Goal: Task Accomplishment & Management: Manage account settings

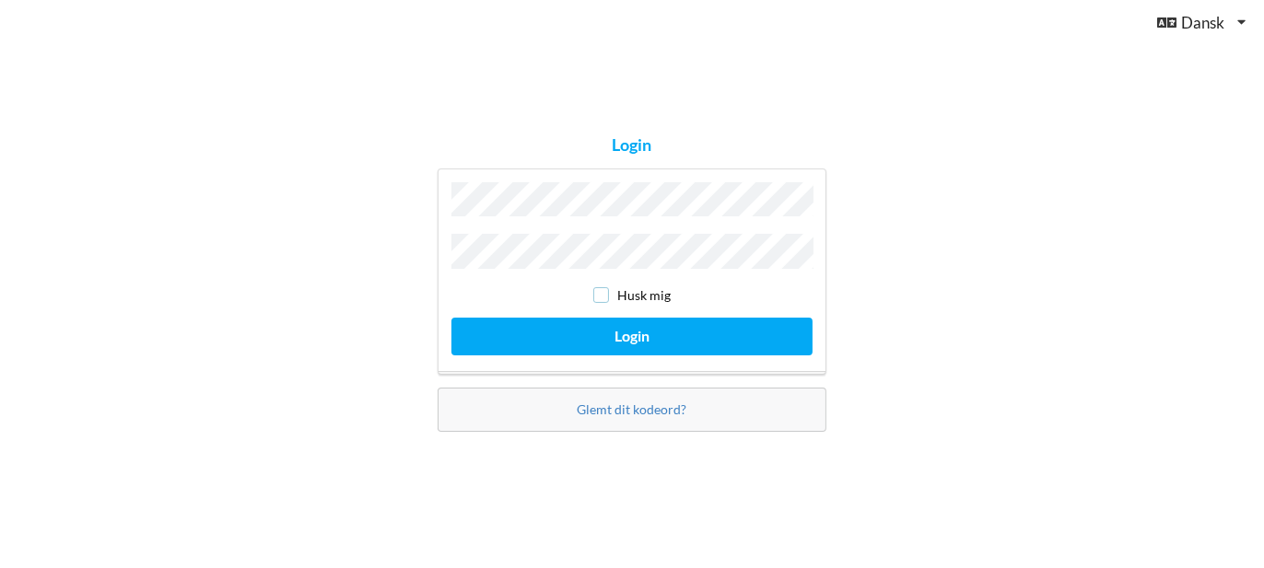
click at [599, 296] on input "checkbox" at bounding box center [601, 295] width 16 height 16
checkbox input "true"
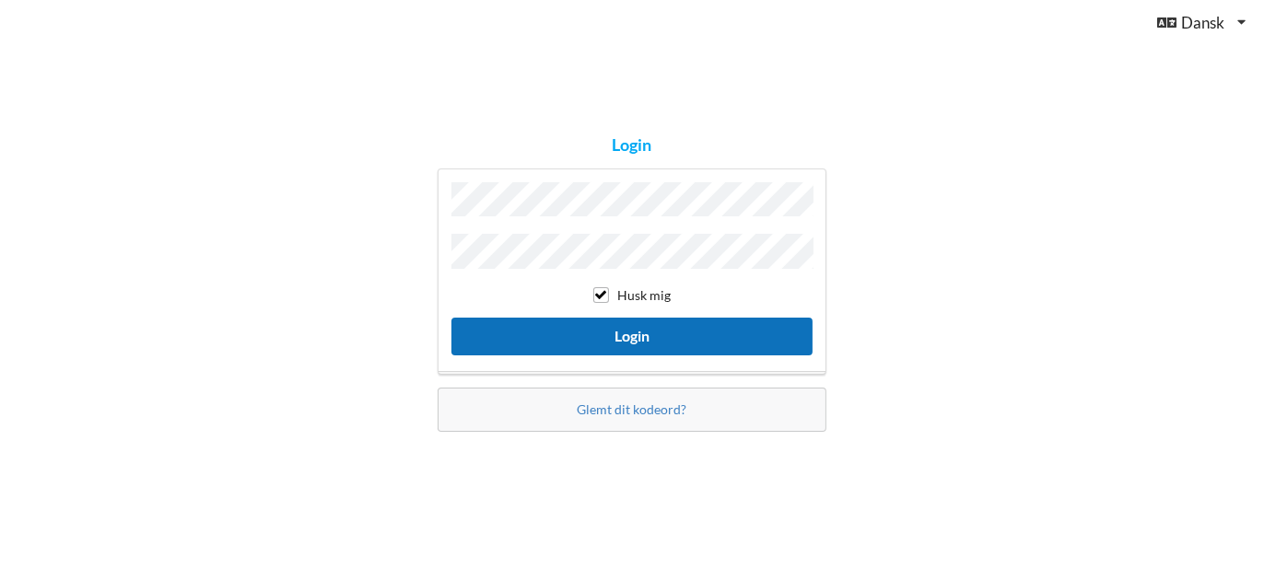
click at [625, 319] on button "Login" at bounding box center [631, 337] width 361 height 38
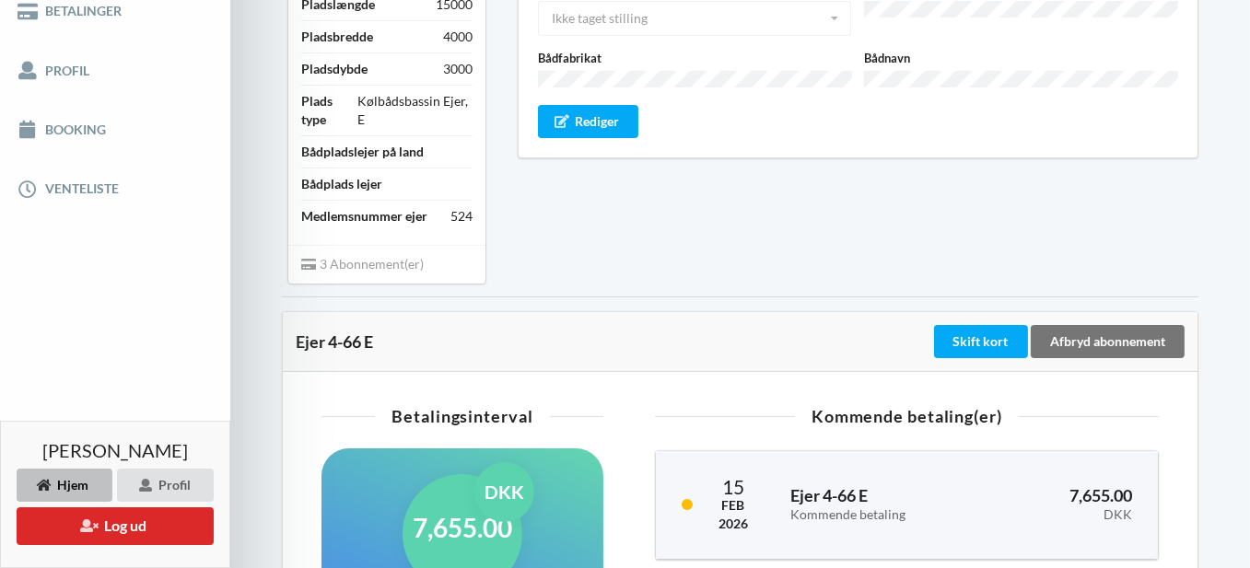
scroll to position [184, 0]
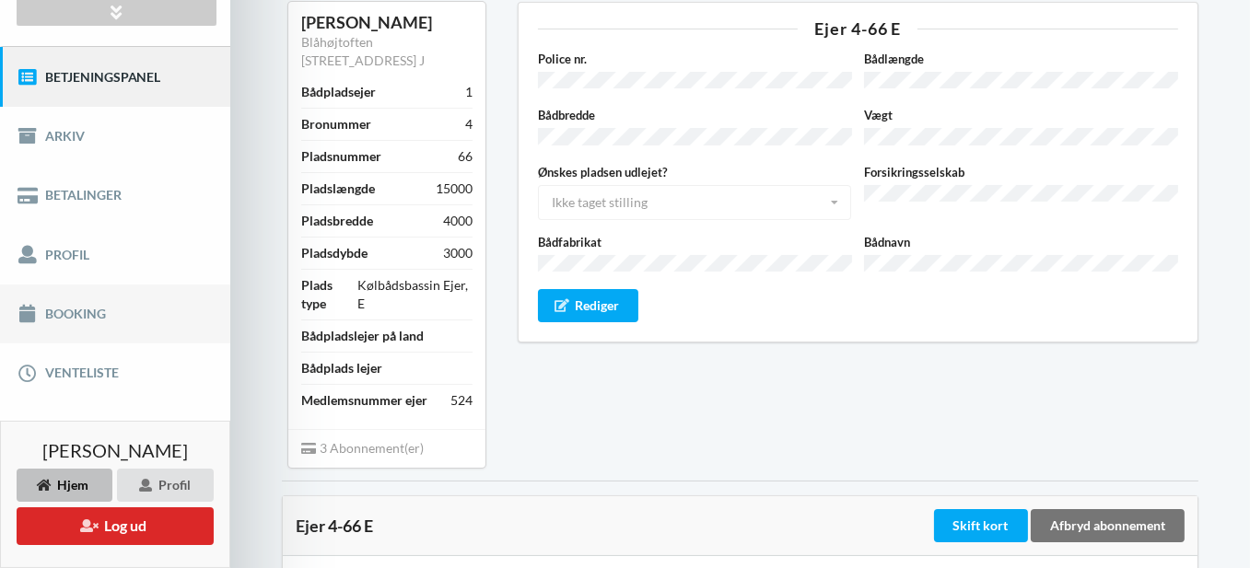
click at [68, 311] on link "Booking" at bounding box center [115, 314] width 230 height 59
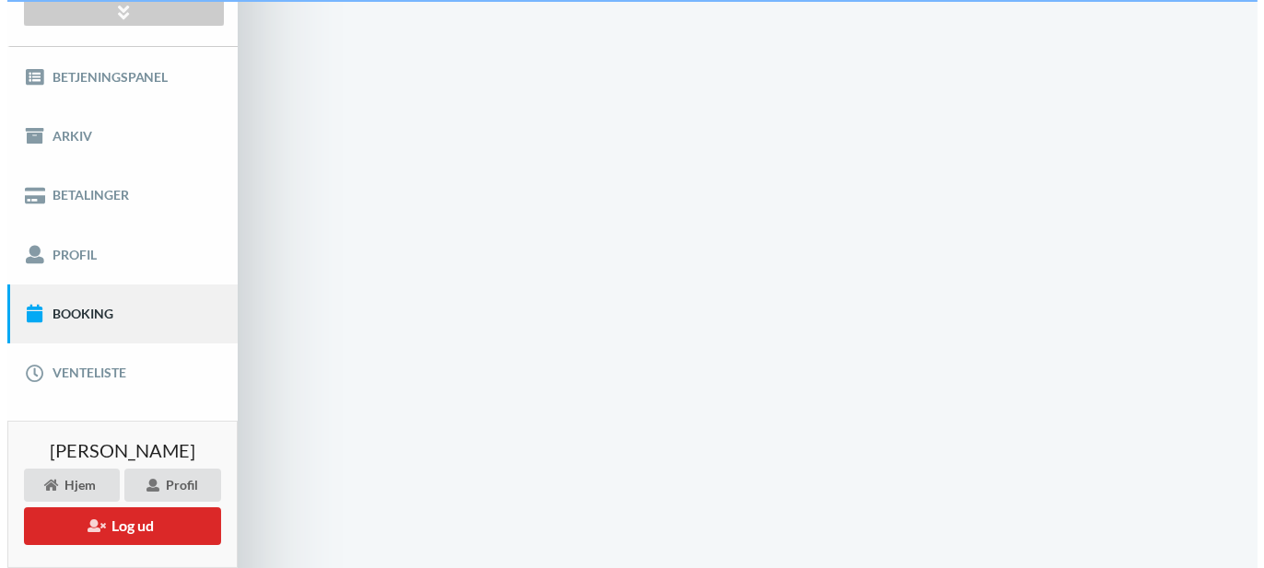
scroll to position [18, 0]
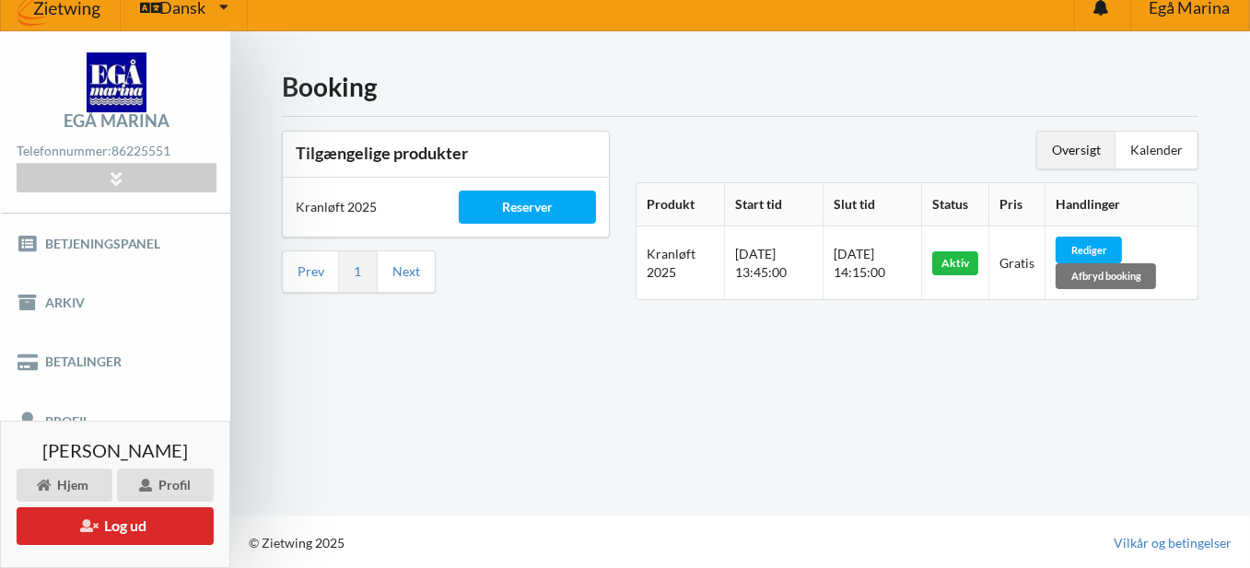
click at [467, 400] on div "Booking Tilgængelige produkter Kranløft 2025 Reserver Prev 1 Next Oversigt Kale…" at bounding box center [740, 273] width 1020 height 484
click at [1102, 249] on div "Rediger" at bounding box center [1089, 250] width 66 height 26
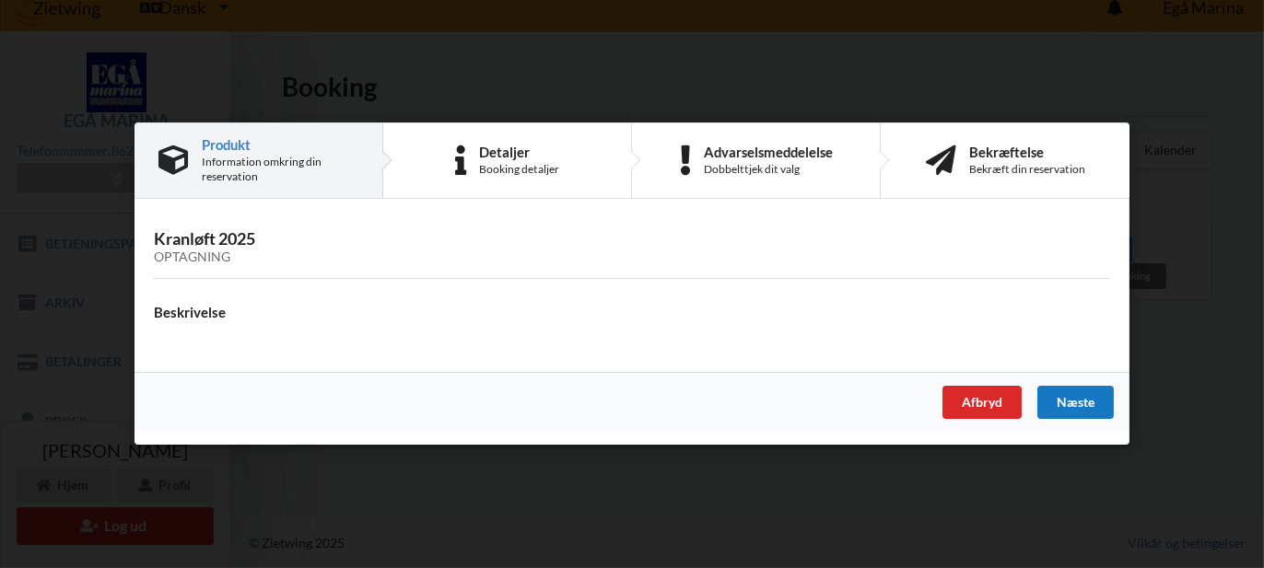
click at [1091, 397] on div "Næste" at bounding box center [1075, 403] width 76 height 33
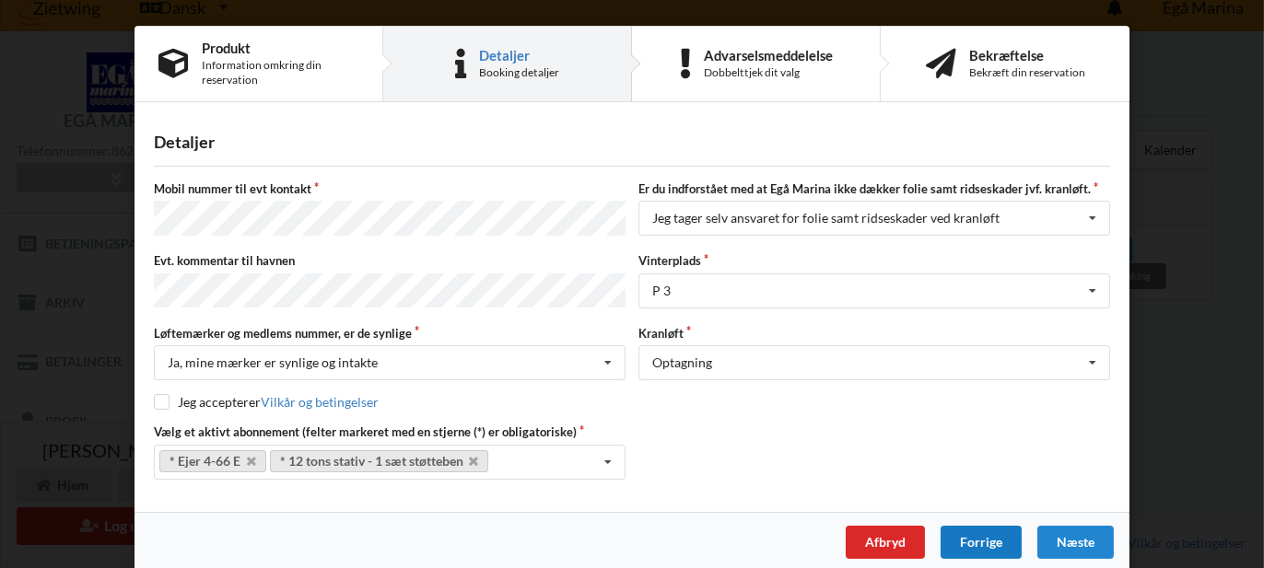
click at [972, 534] on div "Forrige" at bounding box center [981, 542] width 81 height 33
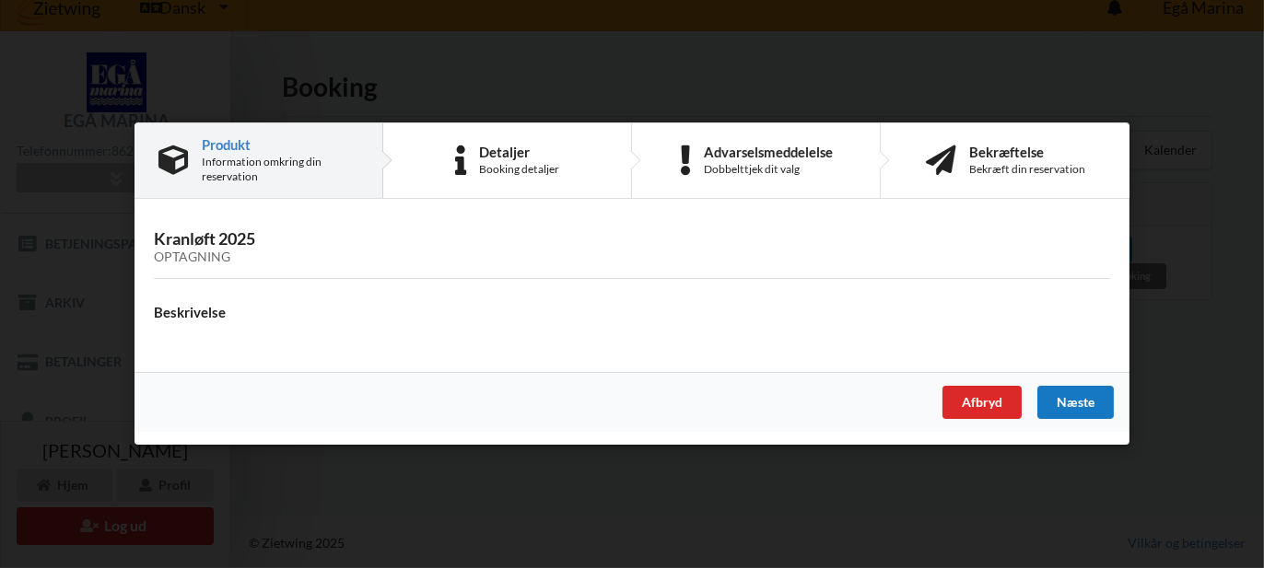
click at [1077, 397] on div "Næste" at bounding box center [1075, 403] width 76 height 33
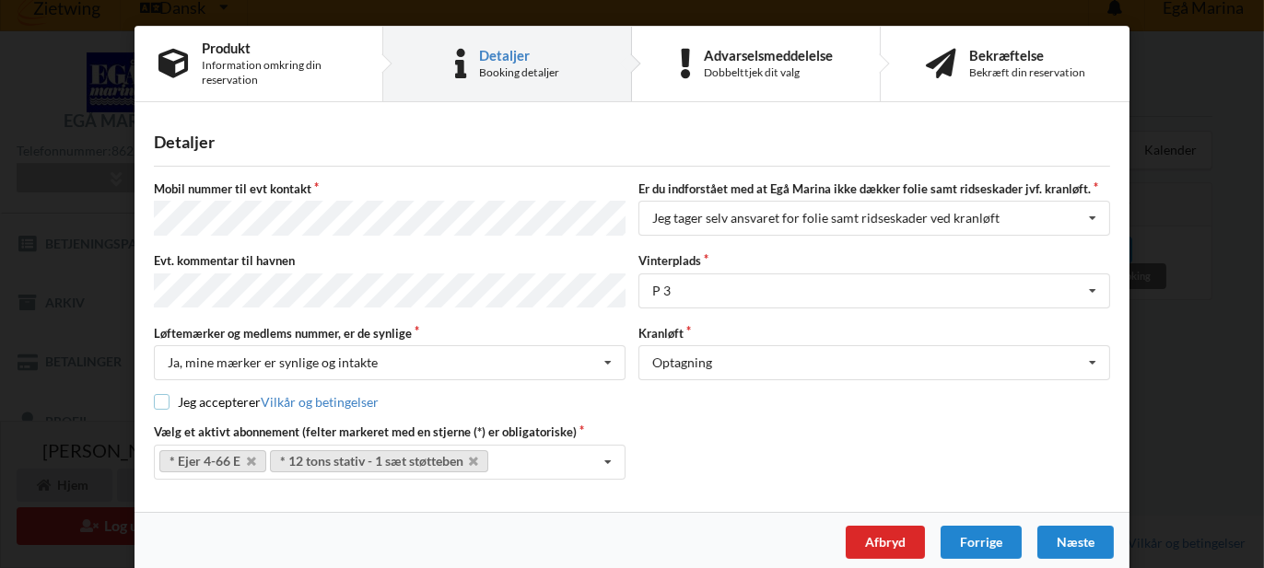
click at [158, 394] on input "checkbox" at bounding box center [162, 402] width 16 height 16
checkbox input "true"
click at [1085, 531] on div "Næste" at bounding box center [1075, 542] width 76 height 33
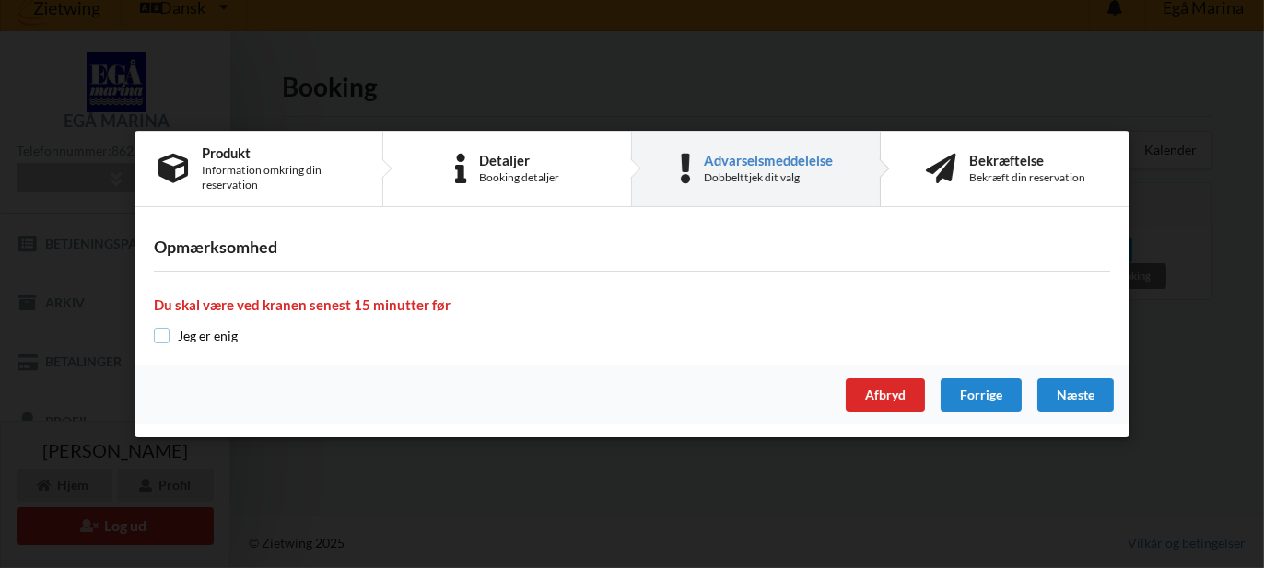
click at [164, 336] on input "checkbox" at bounding box center [162, 336] width 16 height 16
checkbox input "true"
click at [1082, 400] on div "Næste" at bounding box center [1075, 395] width 76 height 33
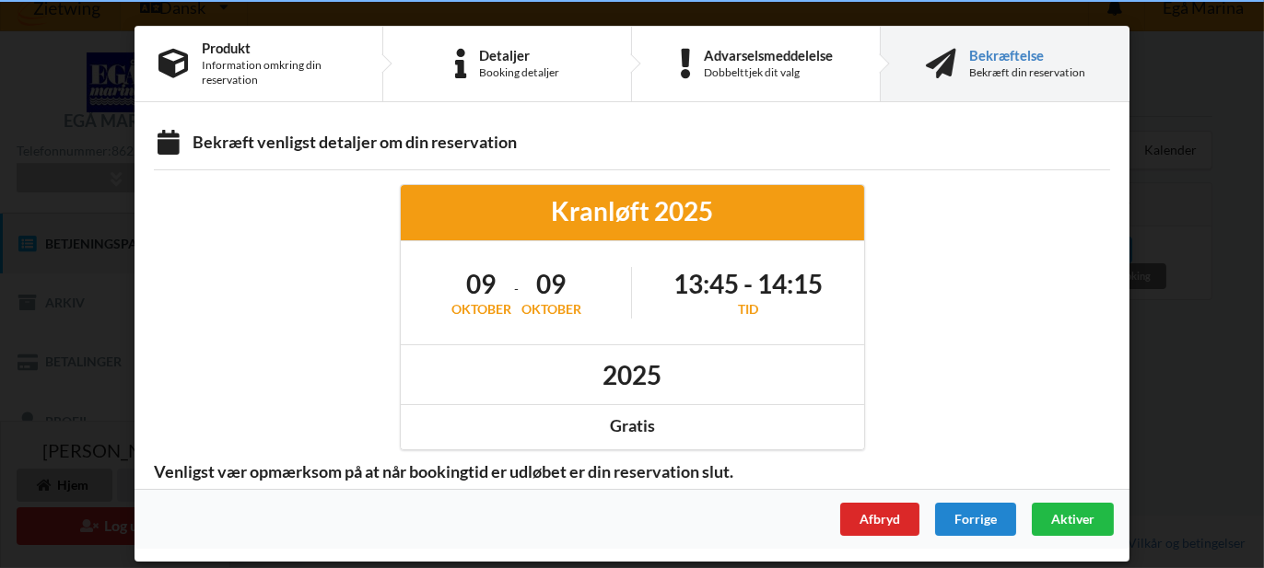
scroll to position [57, 0]
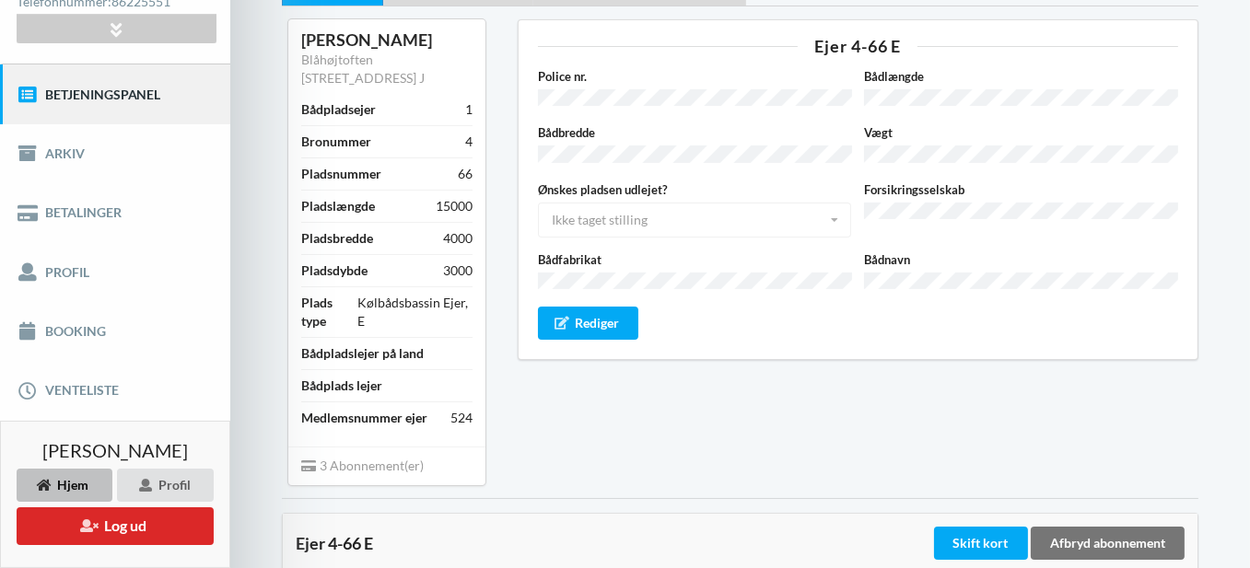
scroll to position [184, 0]
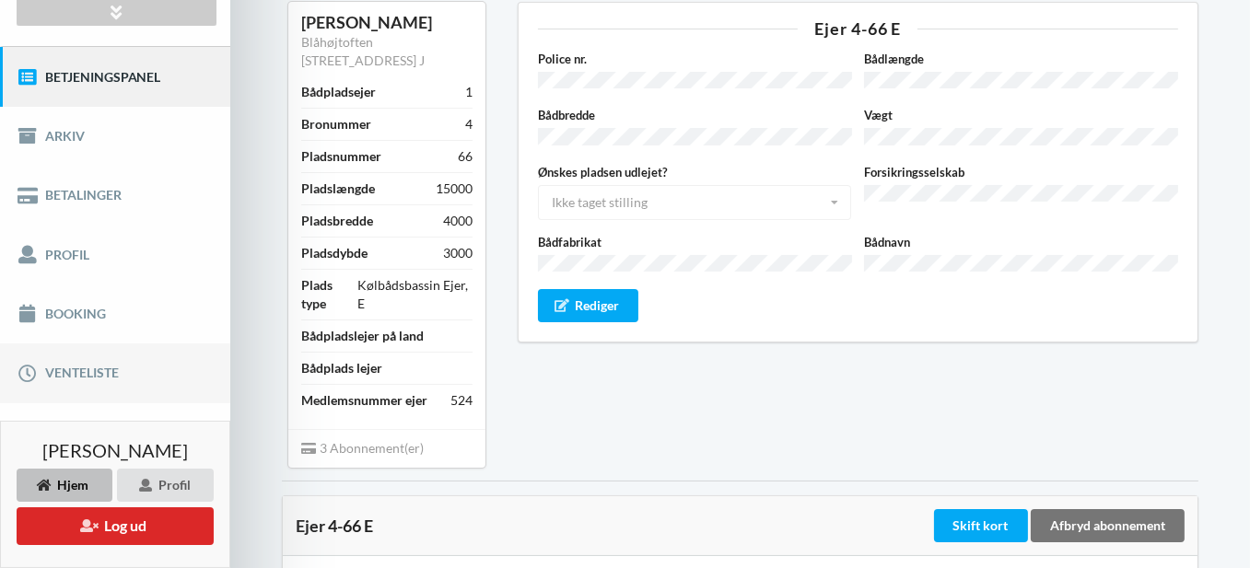
click at [96, 371] on link "Venteliste" at bounding box center [115, 373] width 230 height 59
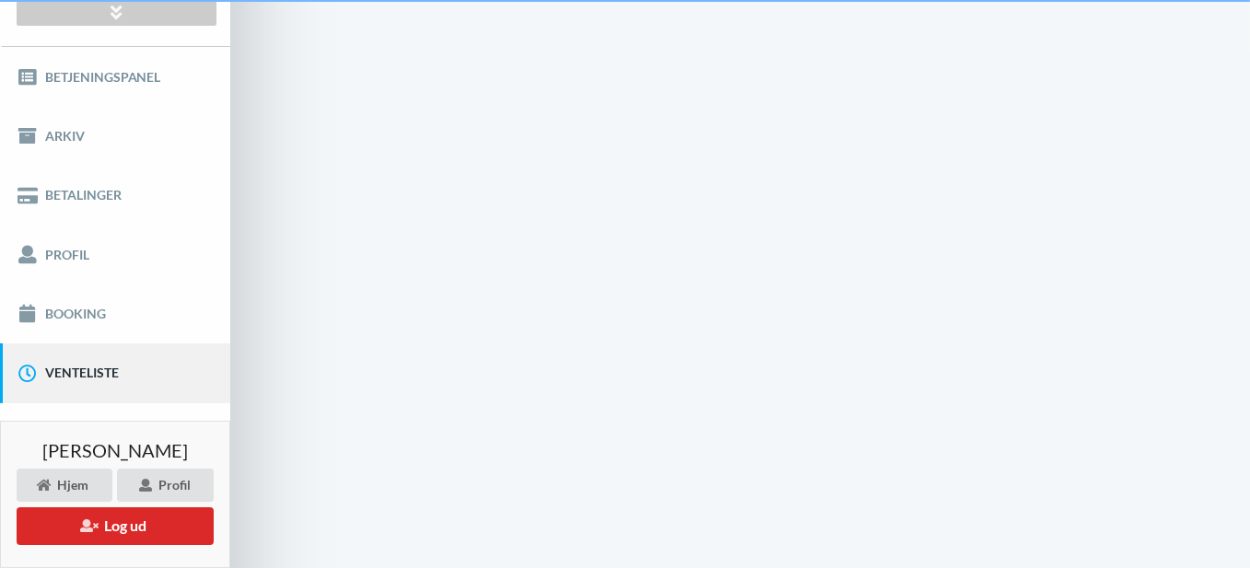
scroll to position [18, 0]
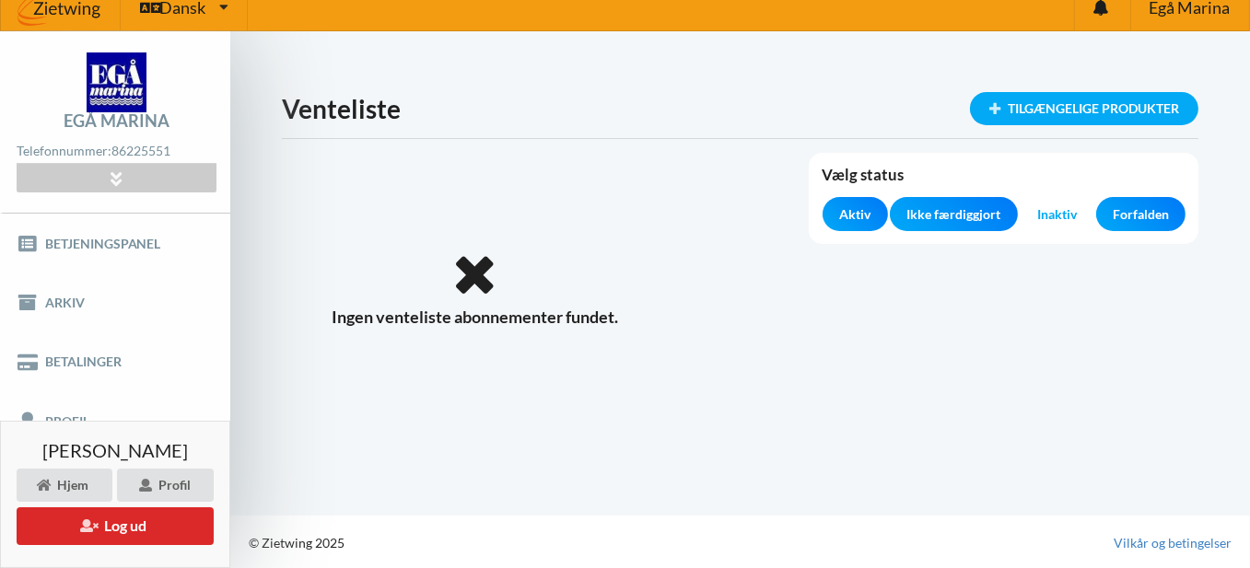
click at [345, 204] on div "Vælg status Aktiv Ikke færdiggjort Inaktiv Forfalden" at bounding box center [740, 198] width 917 height 91
click at [434, 464] on div "Tilgængelige produkter Venteliste Vælg status Aktiv Ikke færdiggjort Inaktiv Fo…" at bounding box center [740, 273] width 1020 height 484
click at [400, 427] on div "Tilgængelige produkter Venteliste Vælg status Aktiv Ikke færdiggjort Inaktiv Fo…" at bounding box center [740, 273] width 1020 height 484
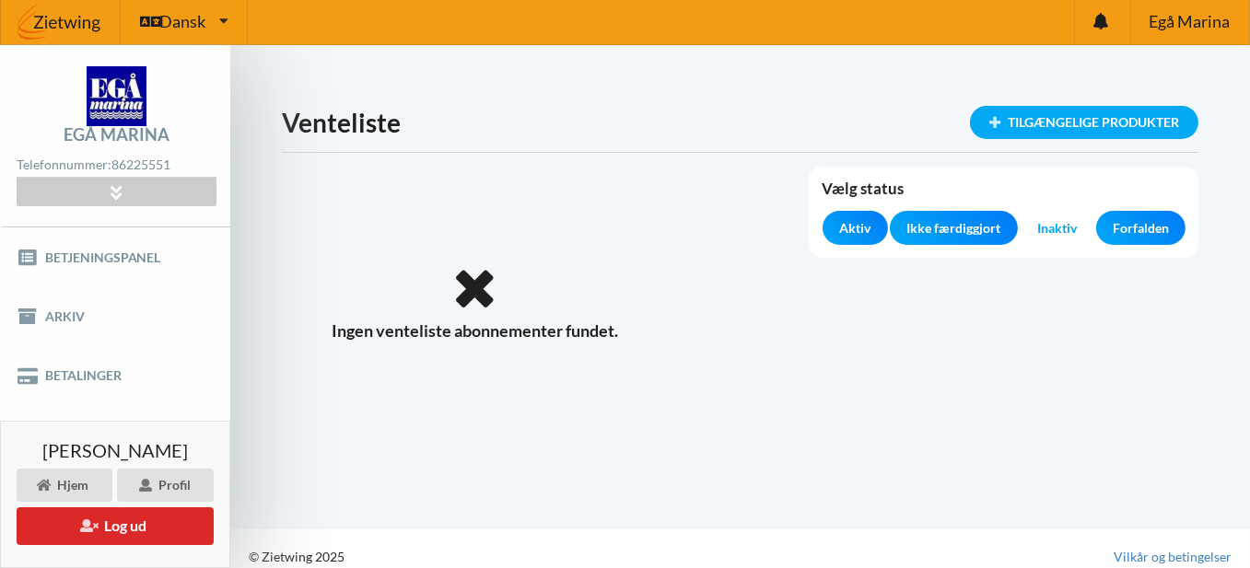
scroll to position [0, 0]
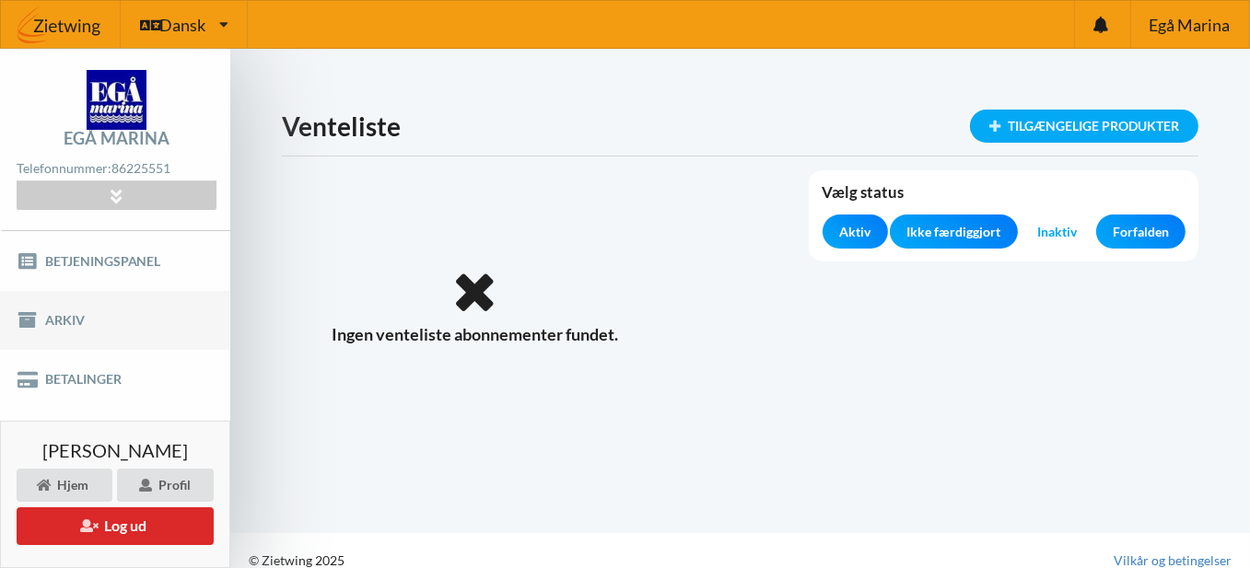
click at [69, 315] on link "Arkiv" at bounding box center [115, 320] width 230 height 59
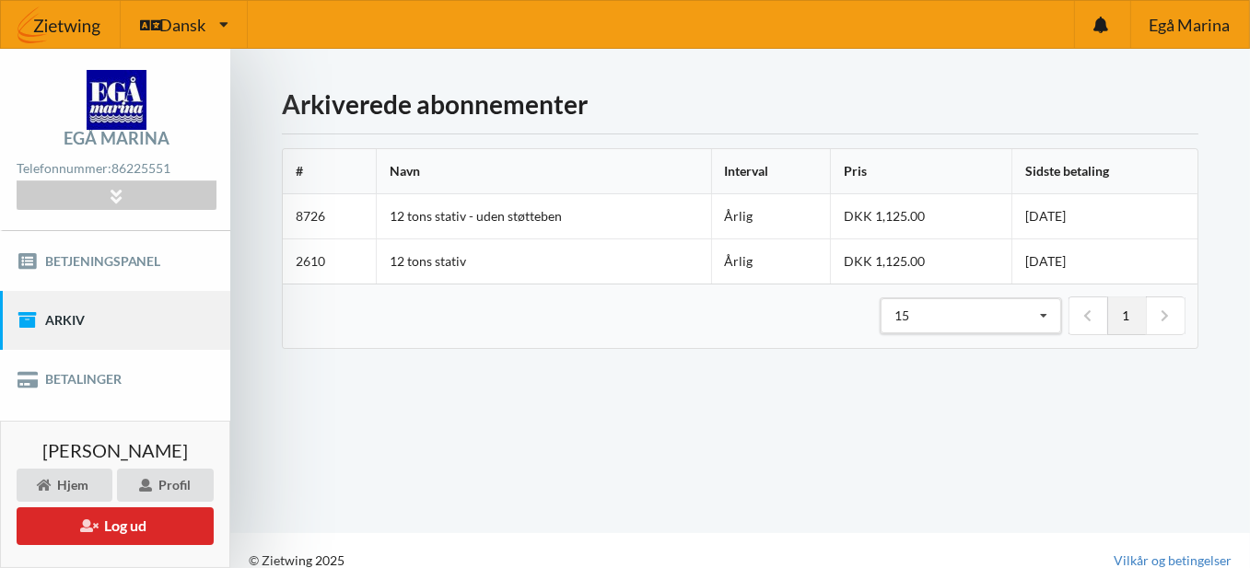
click at [68, 318] on link "Arkiv" at bounding box center [115, 320] width 230 height 59
click at [68, 378] on link "Betalinger" at bounding box center [115, 379] width 230 height 59
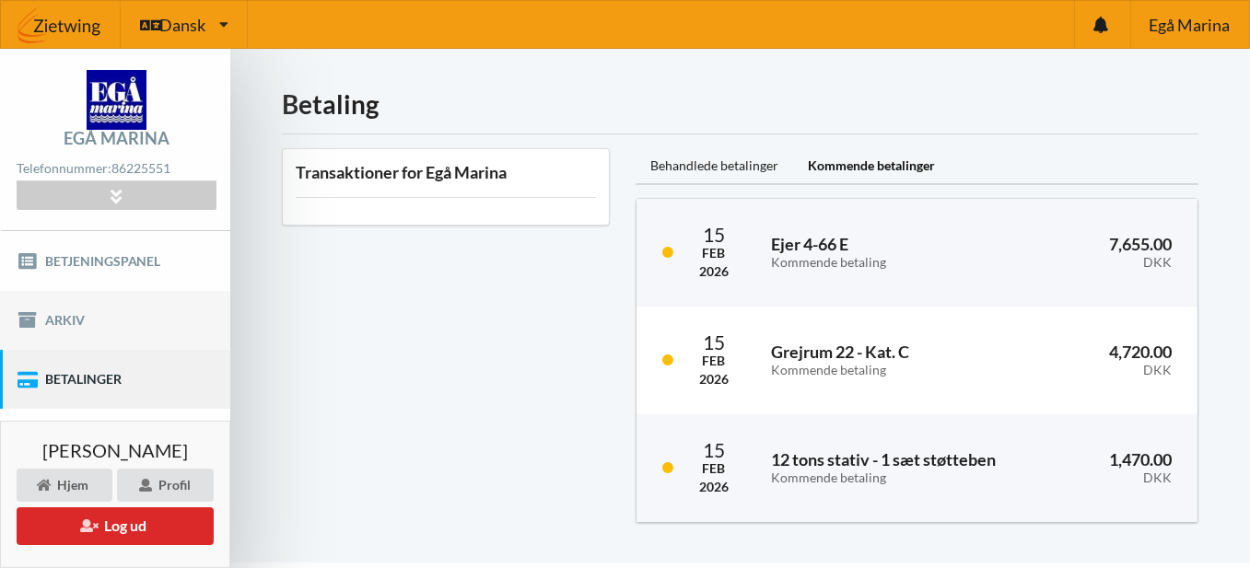
click at [57, 326] on link "Arkiv" at bounding box center [115, 320] width 230 height 59
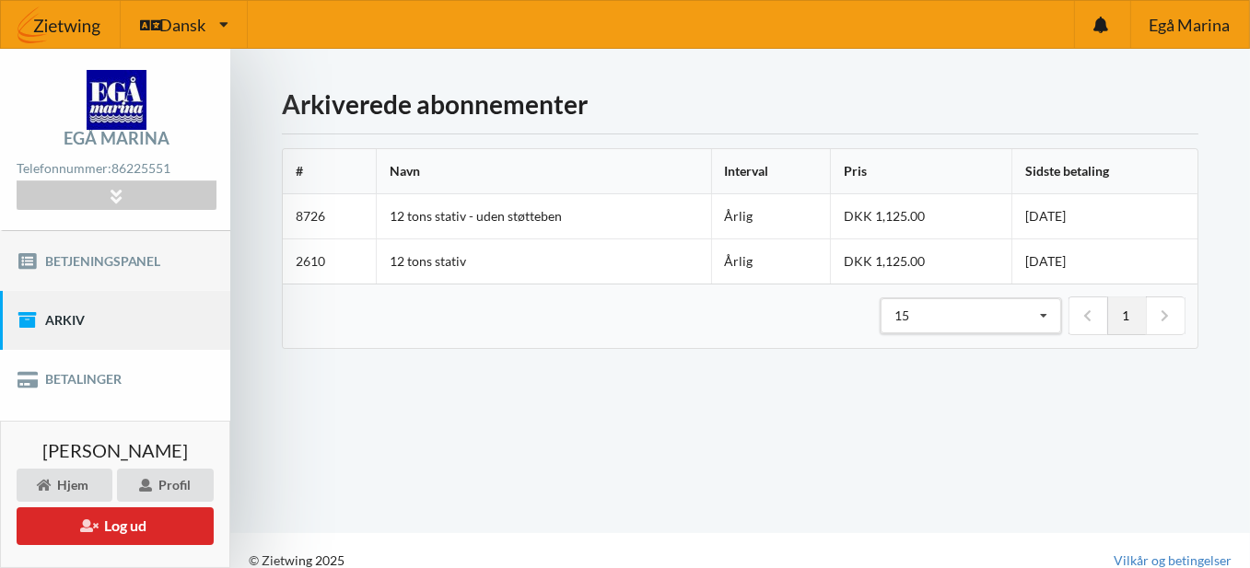
click at [88, 252] on link "Betjeningspanel" at bounding box center [115, 260] width 230 height 59
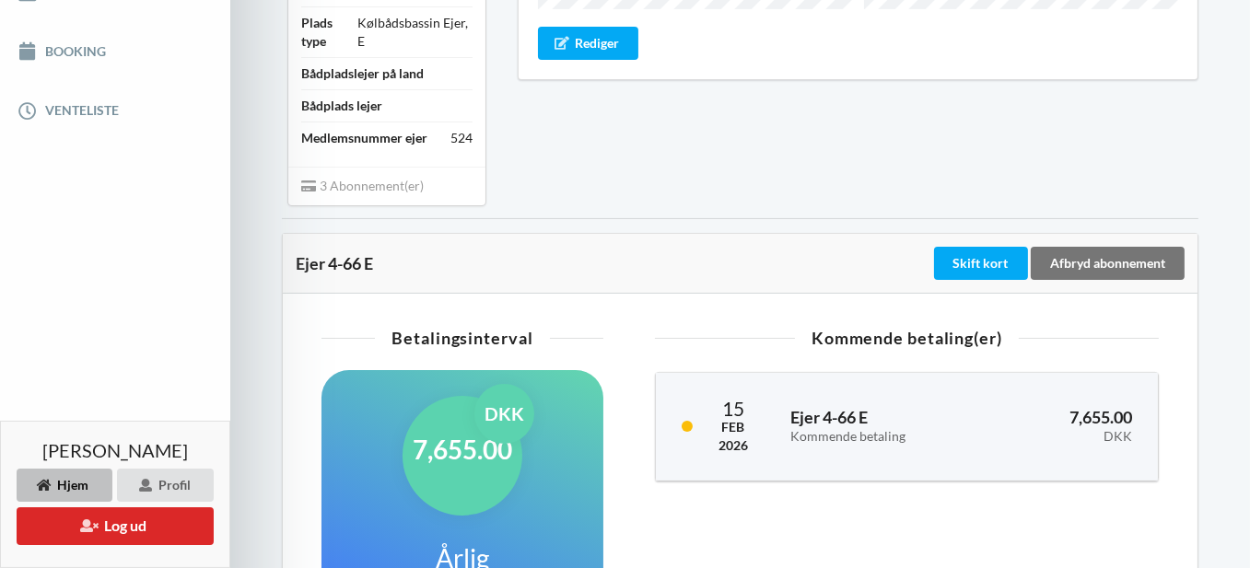
scroll to position [163, 0]
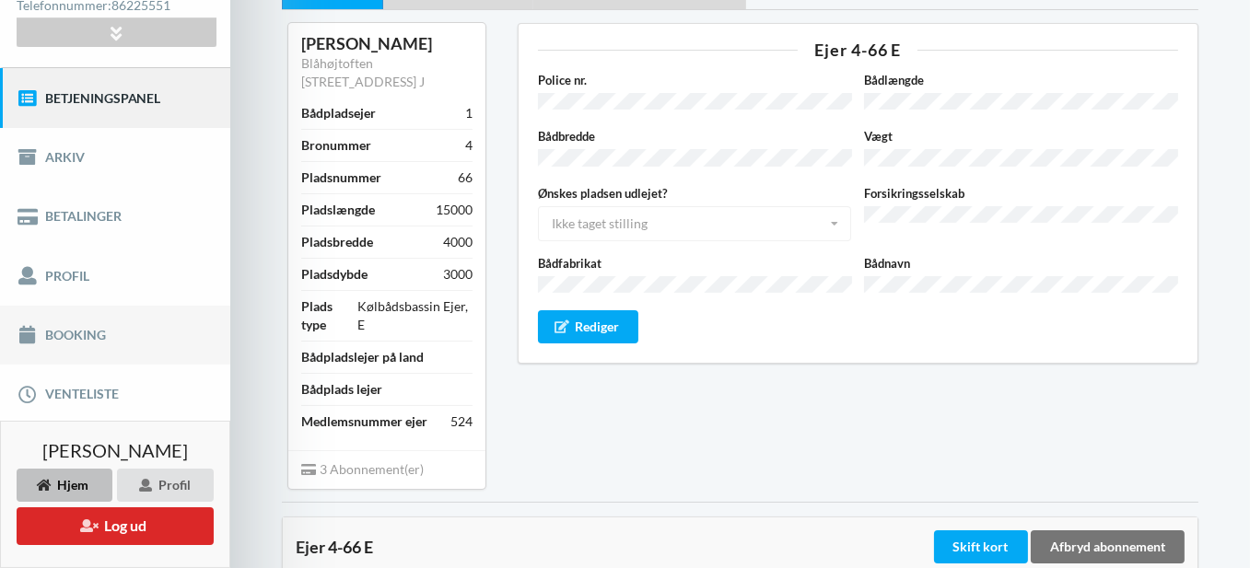
click at [76, 324] on link "Booking" at bounding box center [115, 335] width 230 height 59
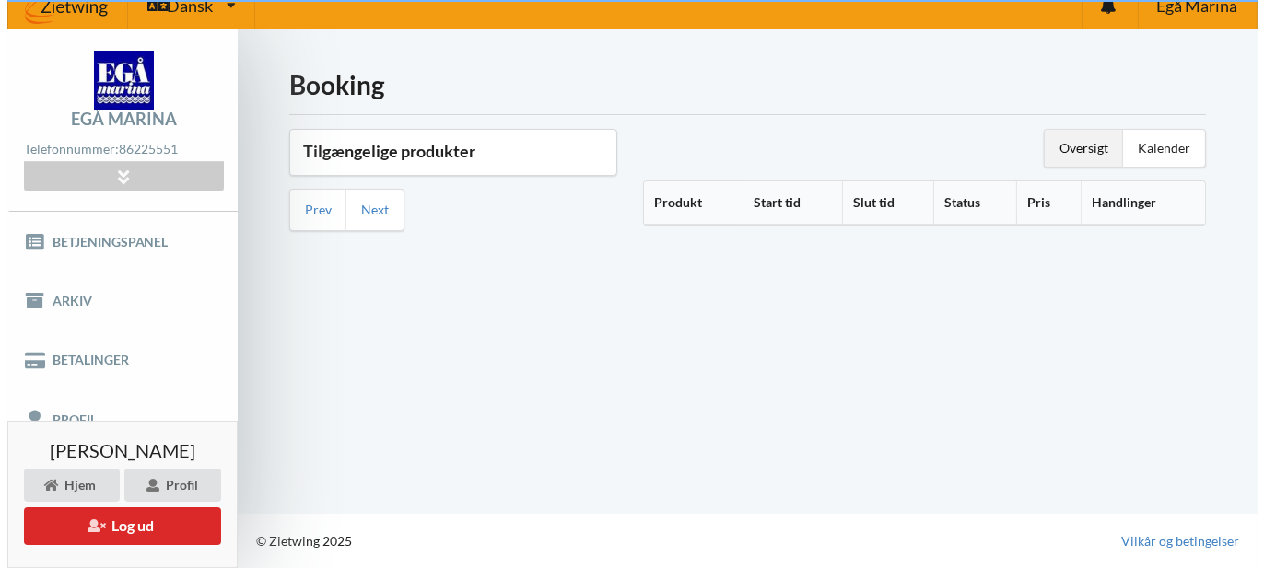
scroll to position [18, 0]
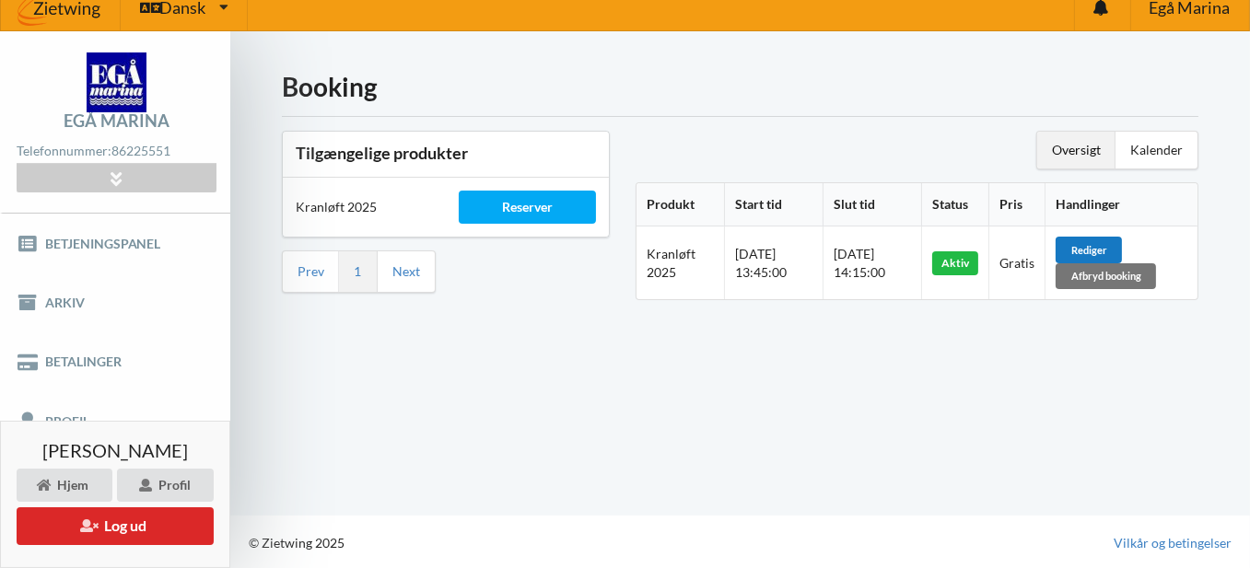
click at [1109, 250] on div "Rediger" at bounding box center [1089, 250] width 66 height 26
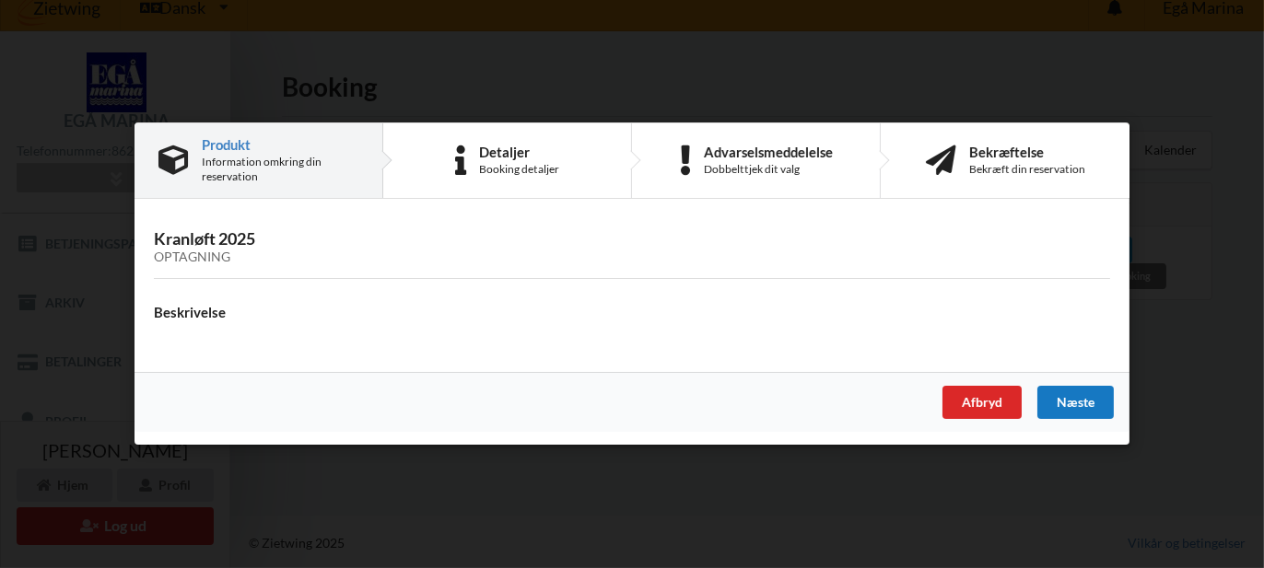
click at [1092, 400] on div "Næste" at bounding box center [1075, 403] width 76 height 33
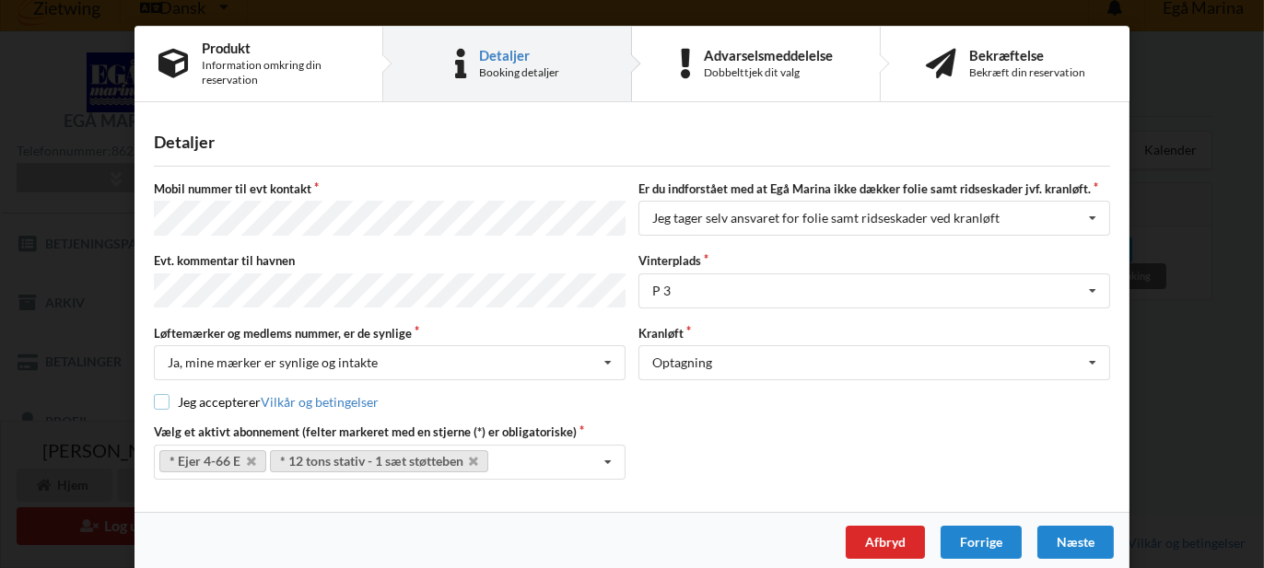
drag, startPoint x: 160, startPoint y: 397, endPoint x: 188, endPoint y: 393, distance: 27.9
click at [161, 396] on input "checkbox" at bounding box center [162, 402] width 16 height 16
checkbox input "true"
click at [1080, 534] on div "Næste" at bounding box center [1075, 542] width 76 height 33
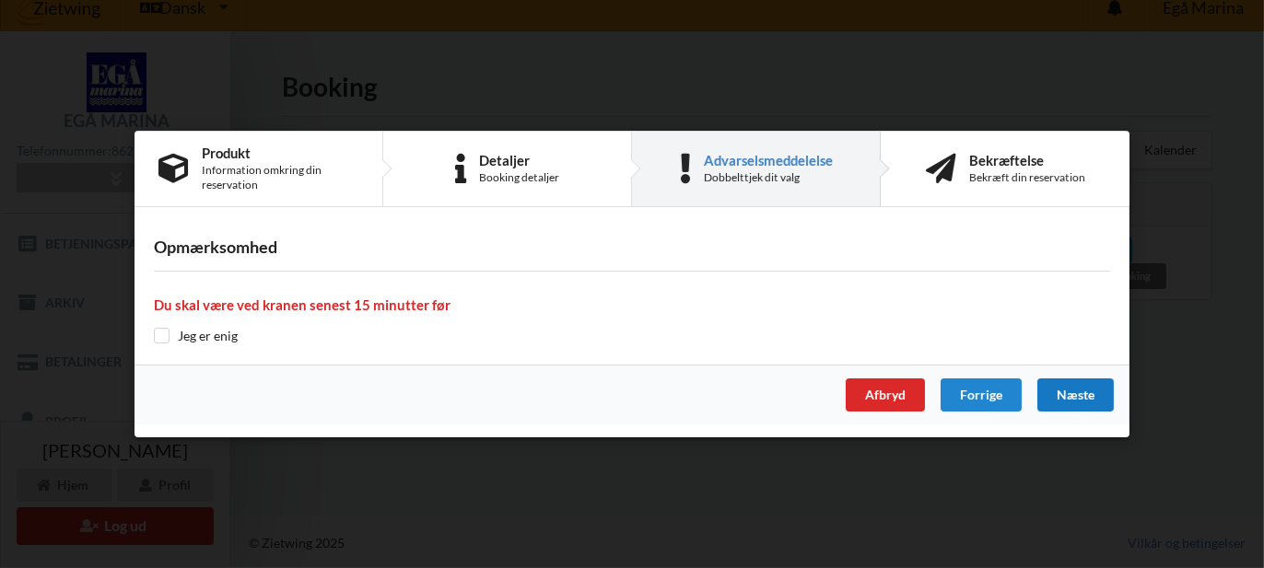
click at [1069, 400] on div "Næste" at bounding box center [1075, 395] width 76 height 33
